Goal: Information Seeking & Learning: Learn about a topic

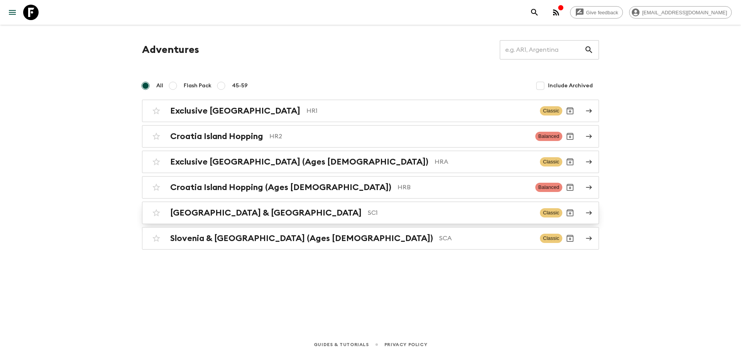
click at [195, 209] on h2 "[GEOGRAPHIC_DATA] & [GEOGRAPHIC_DATA]" at bounding box center [266, 213] width 192 height 10
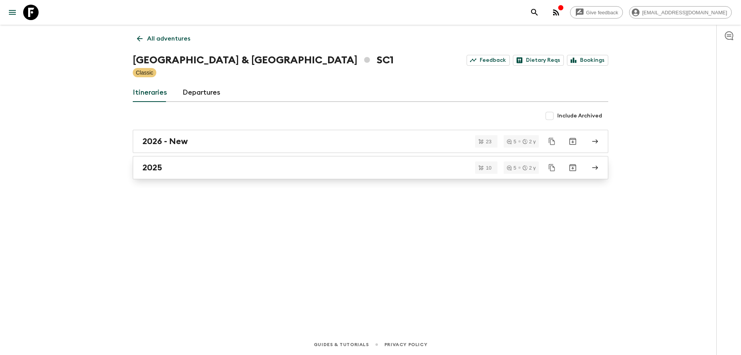
click at [190, 171] on div "2025" at bounding box center [363, 168] width 442 height 10
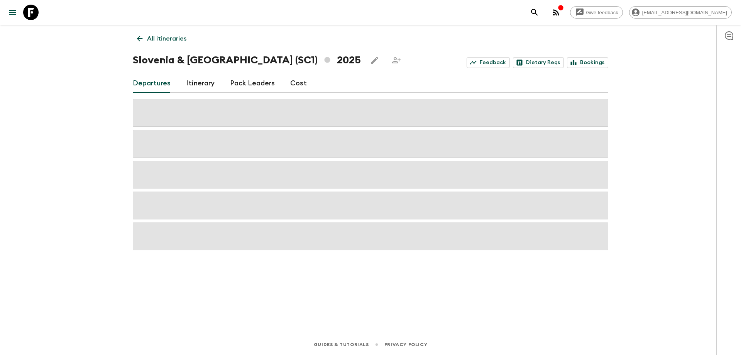
click at [304, 86] on div "Departures Itinerary Pack Leaders Cost" at bounding box center [371, 83] width 476 height 19
click at [300, 85] on link "Cost" at bounding box center [298, 83] width 17 height 19
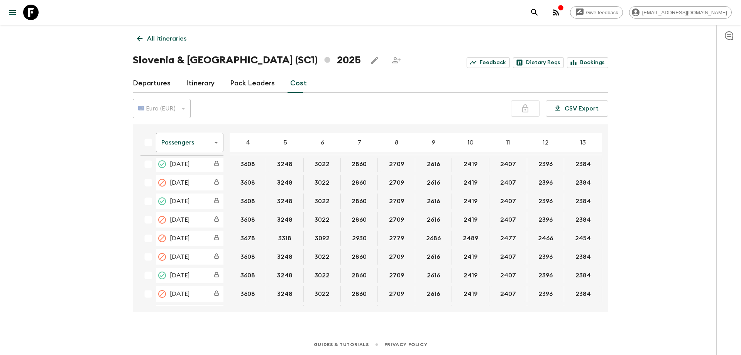
scroll to position [266, 0]
click at [197, 142] on body "Give feedback [PERSON_NAME][EMAIL_ADDRESS][DOMAIN_NAME] All itineraries [GEOGRA…" at bounding box center [370, 177] width 741 height 355
click at [186, 189] on li "Mandatory" at bounding box center [190, 186] width 68 height 12
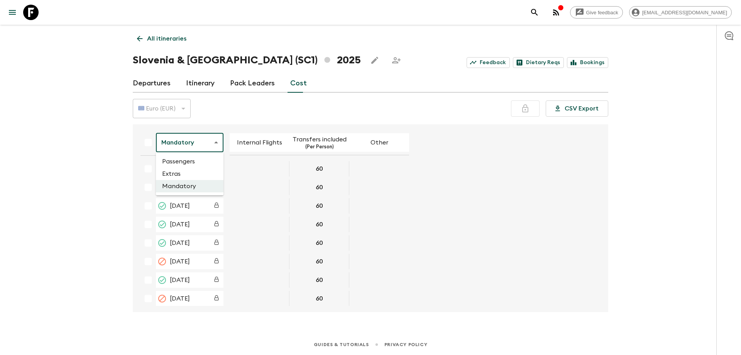
click at [183, 153] on body "Give feedback [EMAIL_ADDRESS][DOMAIN_NAME] All itineraries [GEOGRAPHIC_DATA] & …" at bounding box center [370, 177] width 741 height 355
click at [183, 171] on li "Extras" at bounding box center [190, 174] width 68 height 12
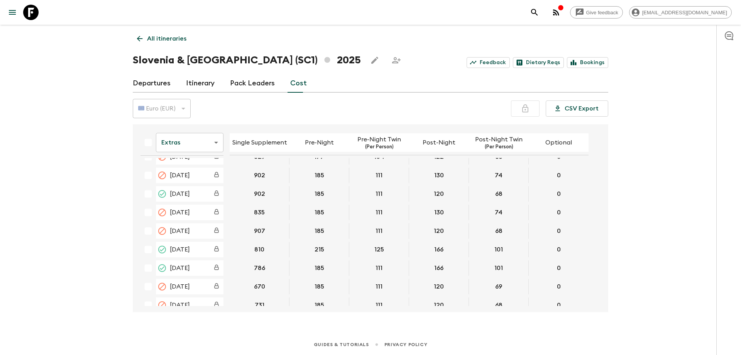
scroll to position [263, 0]
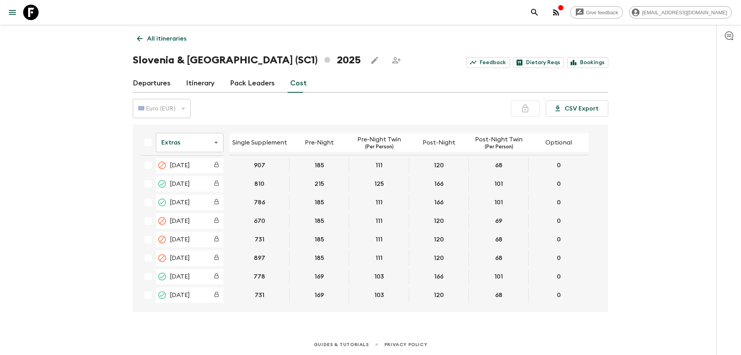
click at [180, 141] on body "Give feedback [PERSON_NAME][EMAIL_ADDRESS][DOMAIN_NAME] All itineraries [GEOGRA…" at bounding box center [370, 177] width 741 height 355
click at [185, 162] on li "Passengers" at bounding box center [190, 161] width 68 height 12
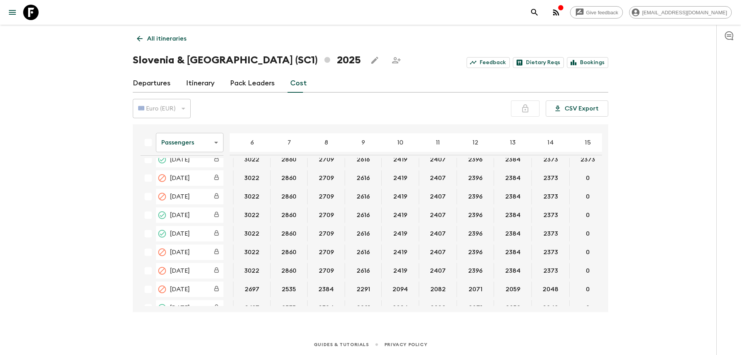
scroll to position [232, 71]
click at [158, 45] on link "All itineraries" at bounding box center [162, 38] width 58 height 15
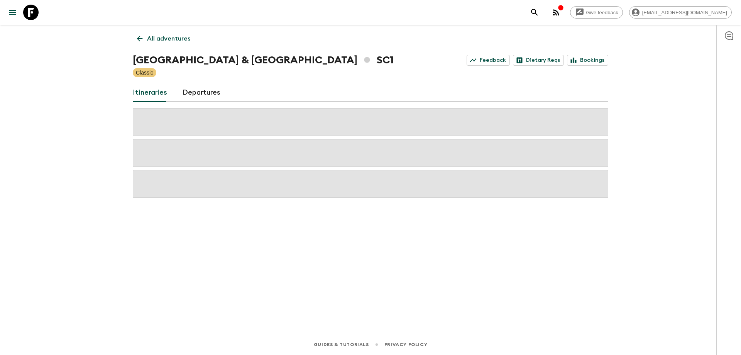
click at [161, 37] on p "All adventures" at bounding box center [168, 38] width 43 height 9
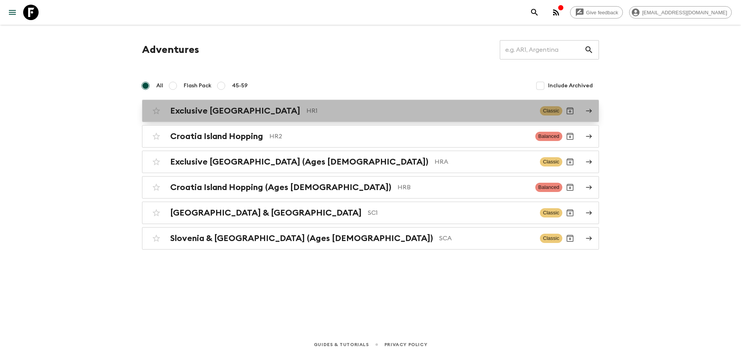
click at [227, 112] on h2 "Exclusive [GEOGRAPHIC_DATA]" at bounding box center [235, 111] width 130 height 10
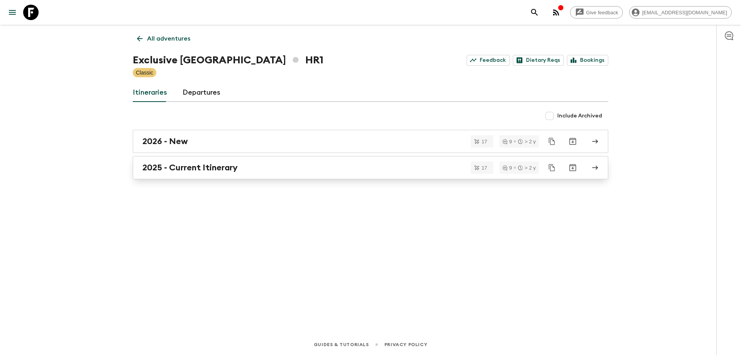
click at [217, 173] on link "2025 - Current Itinerary" at bounding box center [371, 167] width 476 height 23
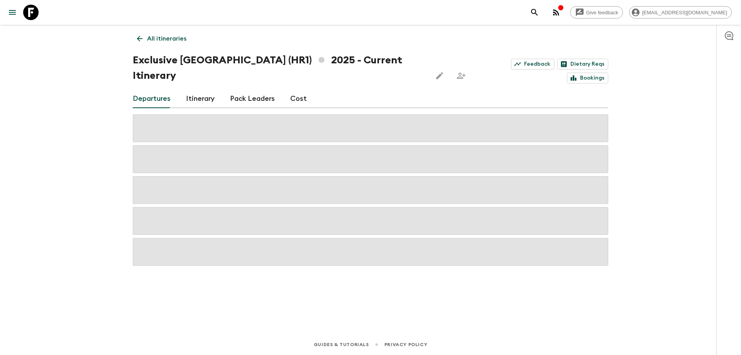
drag, startPoint x: 305, startPoint y: 83, endPoint x: 301, endPoint y: 84, distance: 3.9
click at [304, 90] on div "Departures Itinerary Pack Leaders Cost" at bounding box center [371, 99] width 476 height 19
click at [300, 90] on link "Cost" at bounding box center [298, 99] width 17 height 19
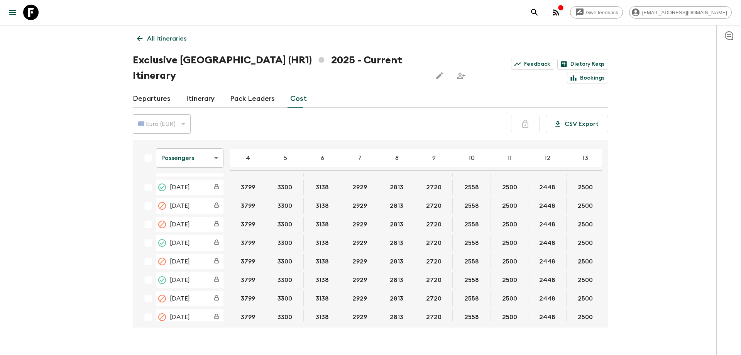
scroll to position [348, 0]
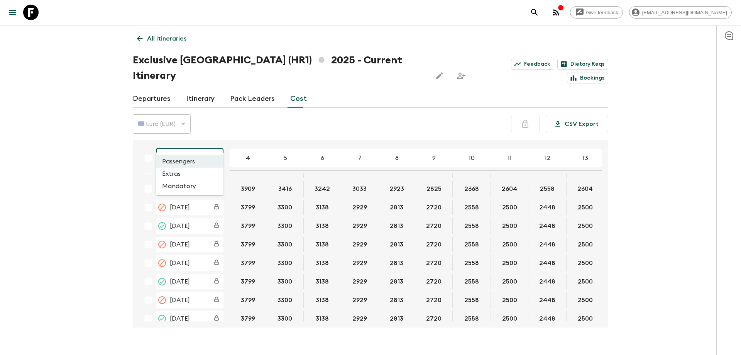
click at [210, 141] on body "Give feedback [PERSON_NAME][EMAIL_ADDRESS][DOMAIN_NAME] All itineraries Exclusi…" at bounding box center [370, 185] width 741 height 370
click at [177, 176] on li "Extras" at bounding box center [190, 174] width 68 height 12
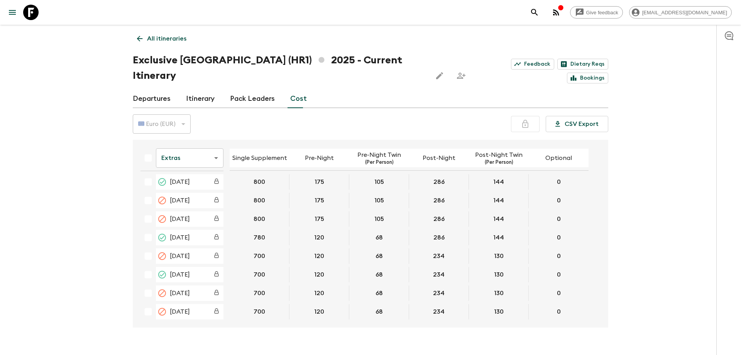
scroll to position [393, 0]
